Goal: Find specific page/section: Find specific page/section

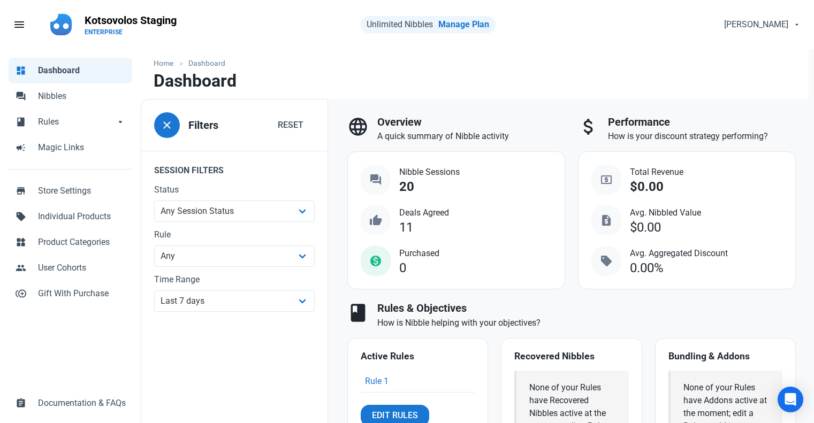
select select "7d"
click at [17, 25] on span "menu" at bounding box center [19, 24] width 13 height 13
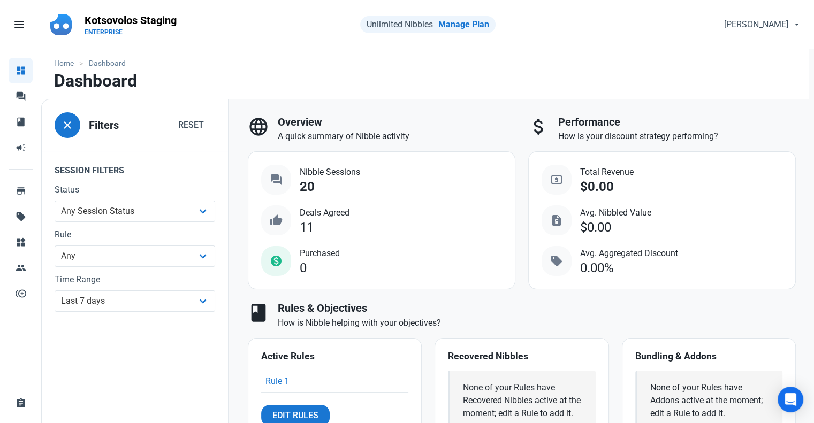
drag, startPoint x: 301, startPoint y: 44, endPoint x: 283, endPoint y: 47, distance: 18.3
click at [287, 46] on nav "menu Fill 1 Kotsovolos Staging ENTERPRISE Unlimited Nibbles Manage Plan Georgio…" at bounding box center [407, 24] width 814 height 49
click at [12, 25] on link "menu" at bounding box center [24, 25] width 37 height 32
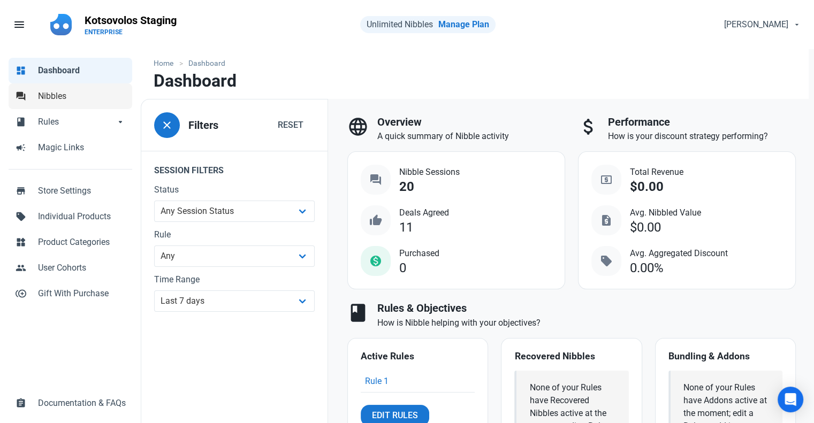
click at [66, 102] on span "Nibbles" at bounding box center [82, 96] width 88 height 13
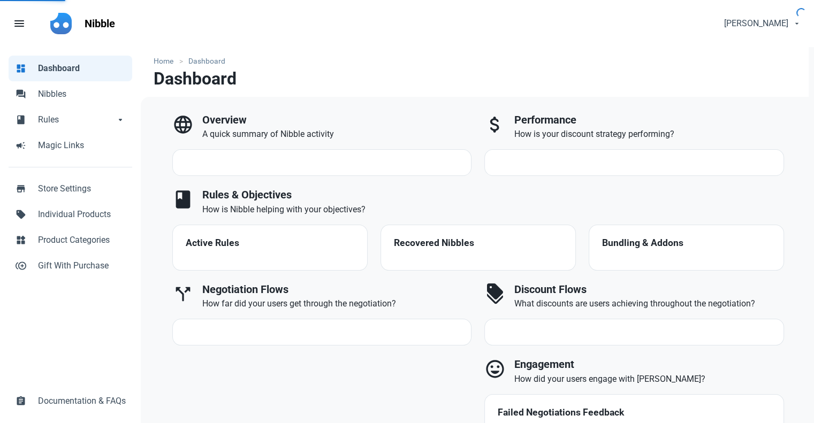
select select "7d"
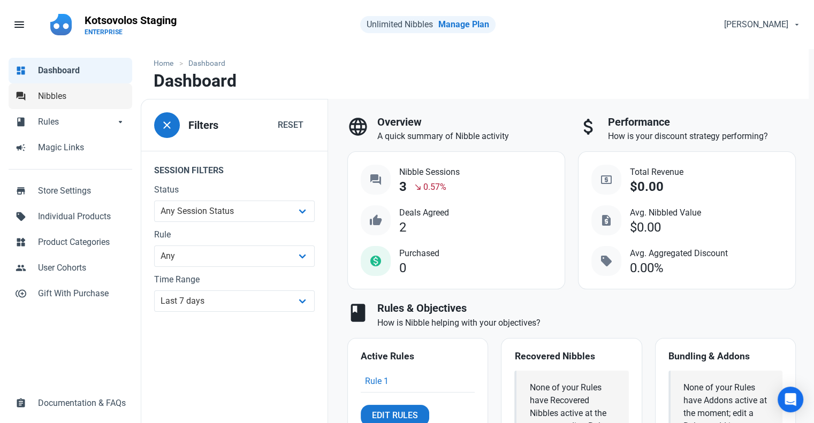
click at [72, 109] on link "forum Nibbles" at bounding box center [71, 97] width 124 height 26
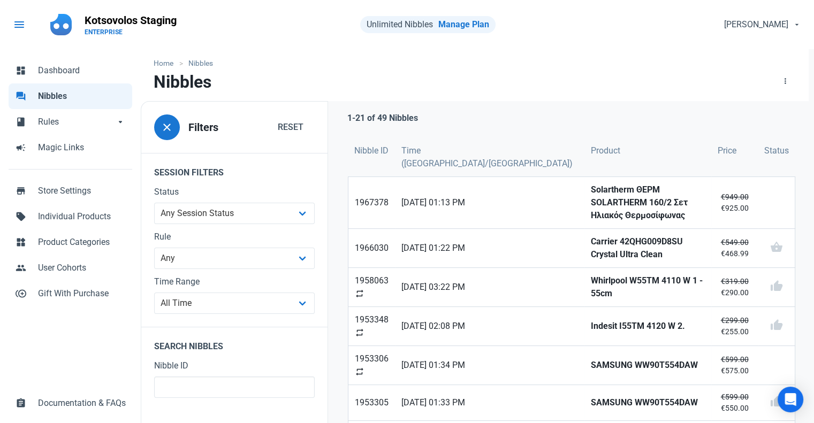
click at [17, 25] on span "menu" at bounding box center [19, 24] width 13 height 13
